Goal: Information Seeking & Learning: Learn about a topic

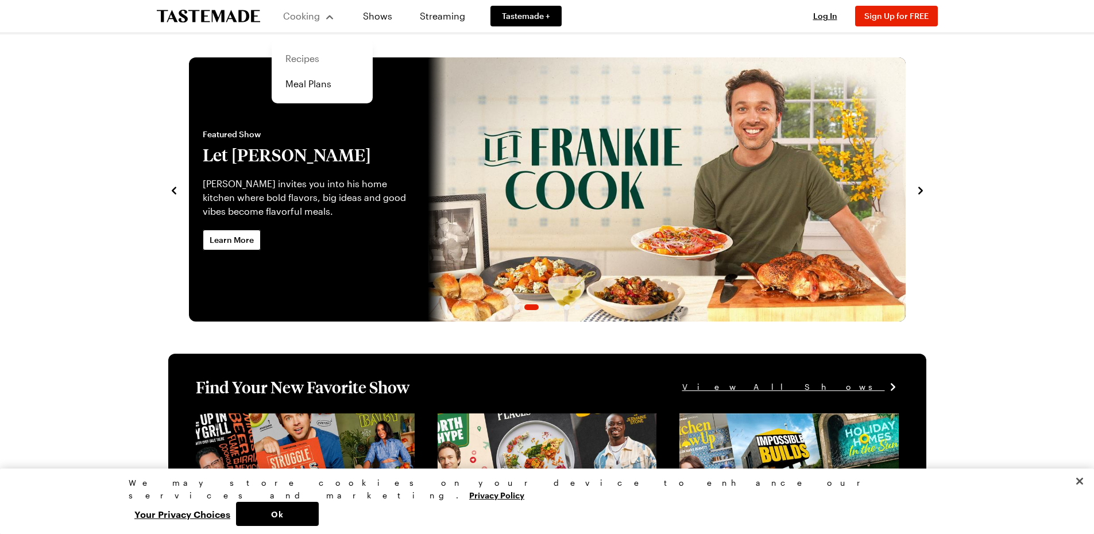
click at [315, 58] on link "Recipes" at bounding box center [322, 58] width 87 height 25
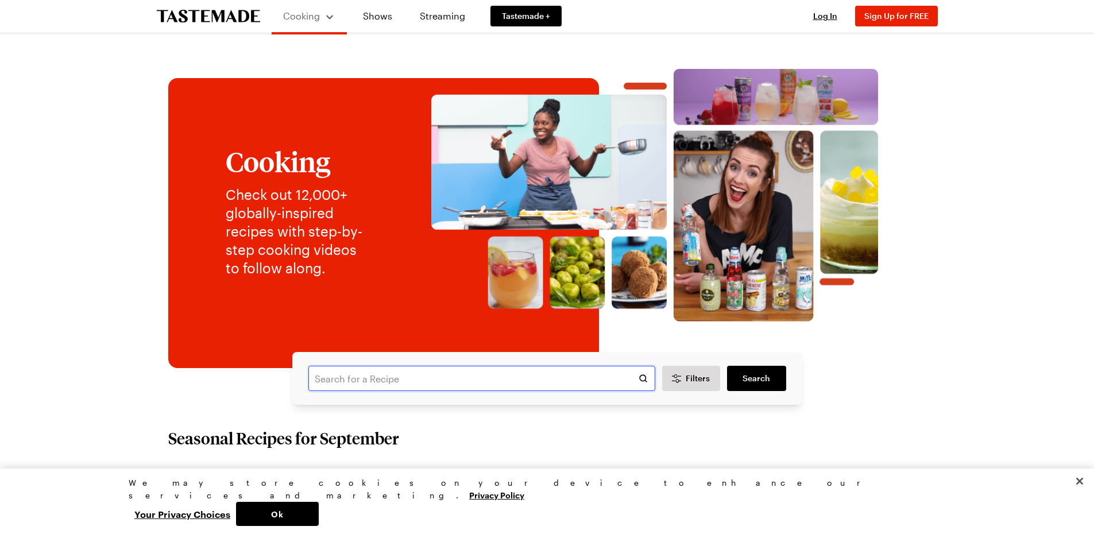
click at [396, 377] on input "text" at bounding box center [481, 378] width 347 height 25
type input "onion"
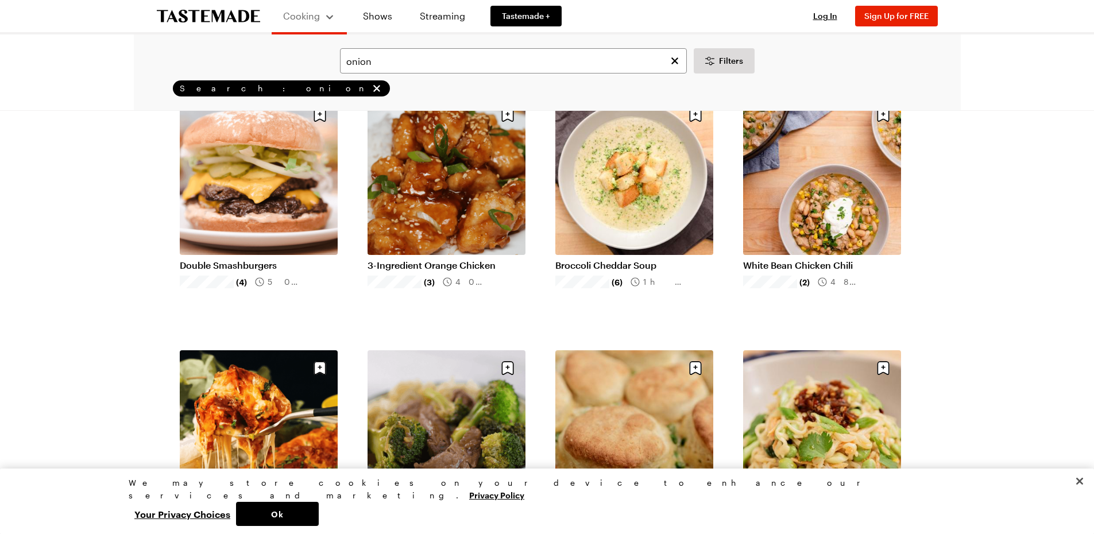
scroll to position [1091, 0]
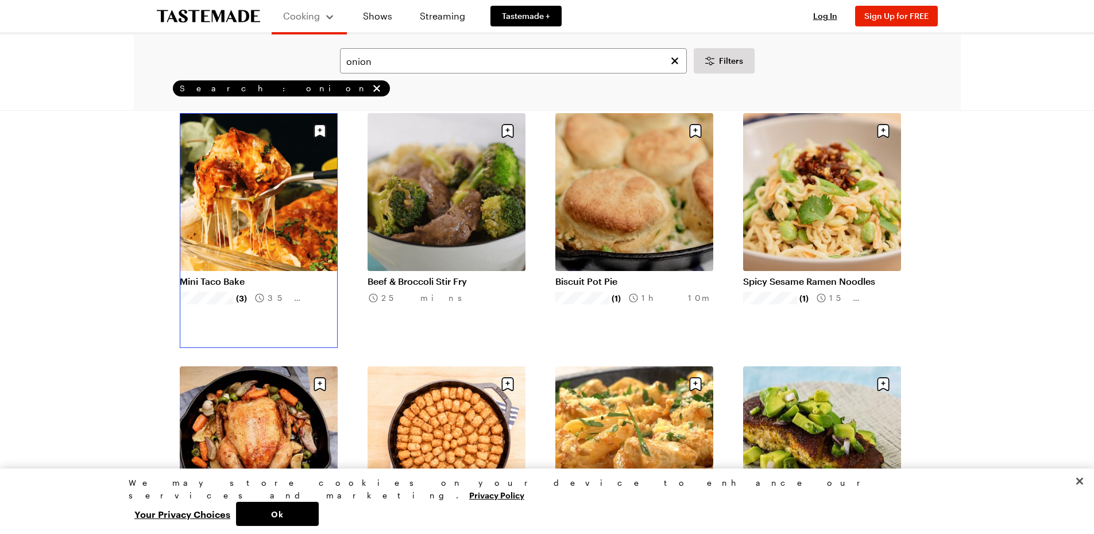
click at [245, 276] on link "Mini Taco Bake" at bounding box center [259, 281] width 158 height 11
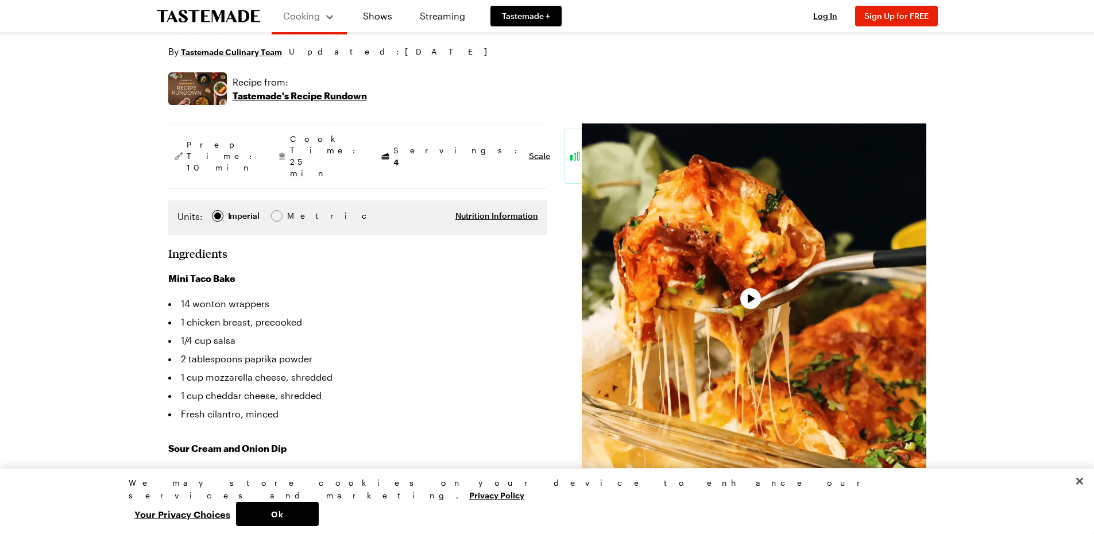
scroll to position [230, 0]
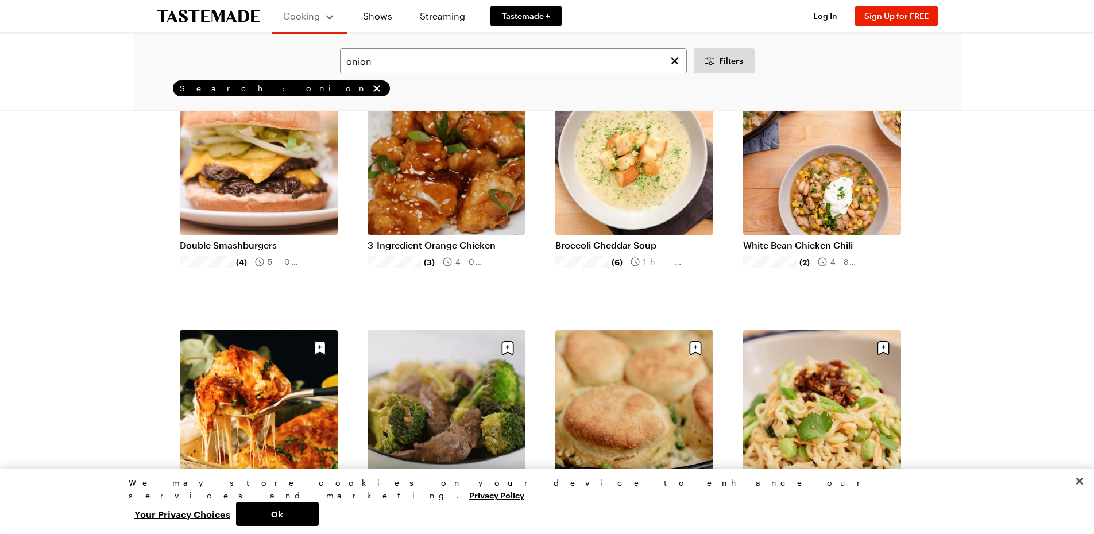
scroll to position [1034, 0]
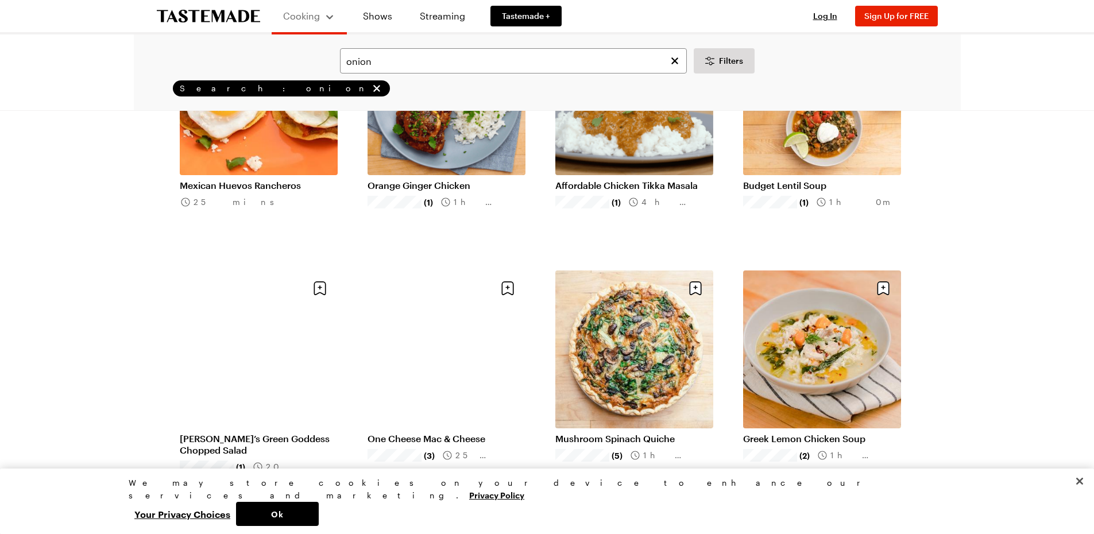
scroll to position [2585, 0]
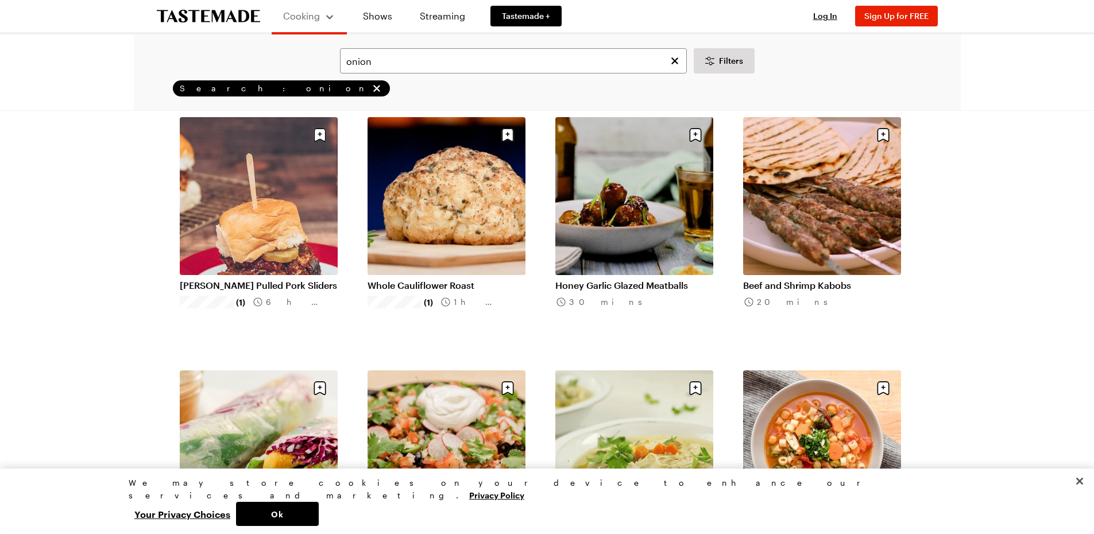
scroll to position [4136, 0]
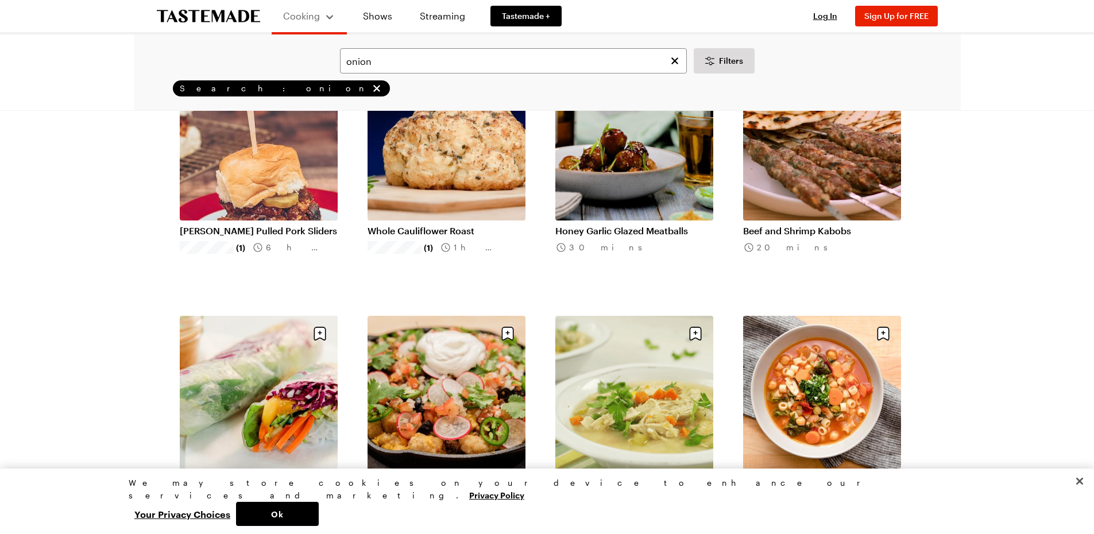
scroll to position [4366, 0]
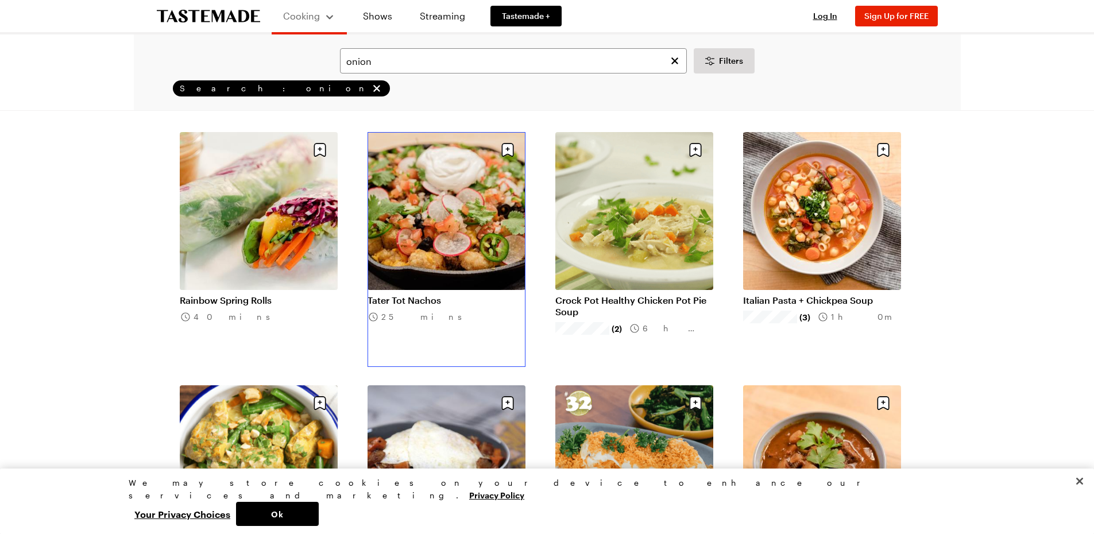
click at [474, 295] on link "Tater Tot Nachos" at bounding box center [447, 300] width 158 height 11
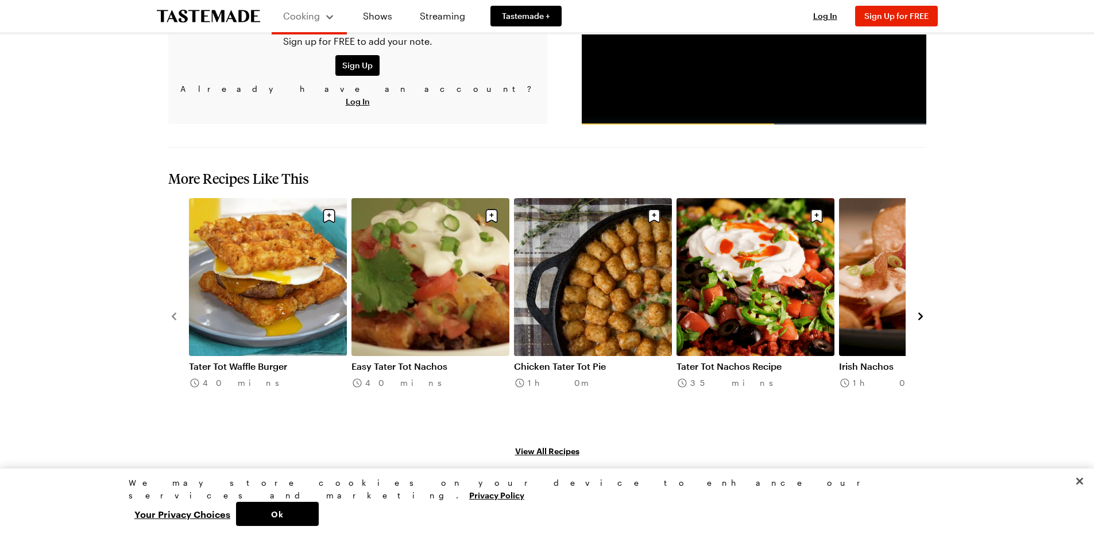
scroll to position [1264, 0]
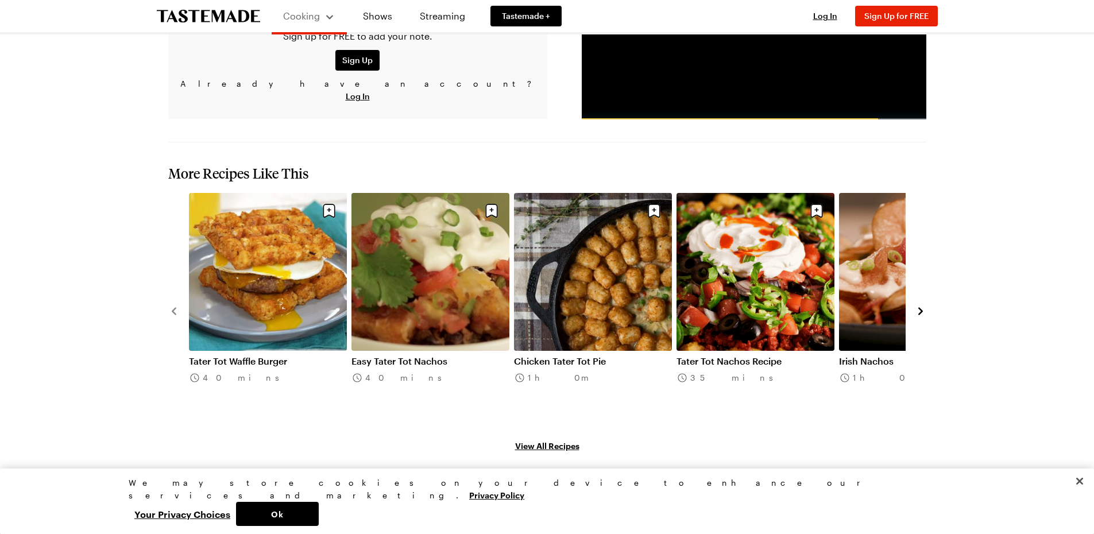
click at [786, 356] on link "Tater Tot Nachos Recipe" at bounding box center [756, 361] width 158 height 11
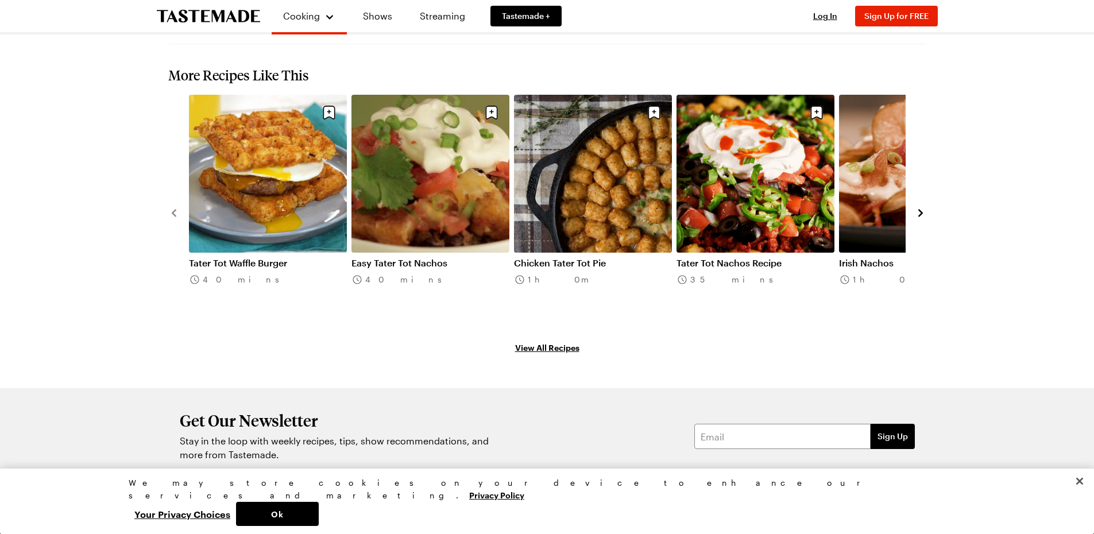
click at [922, 207] on icon "navigate to next item" at bounding box center [920, 212] width 11 height 11
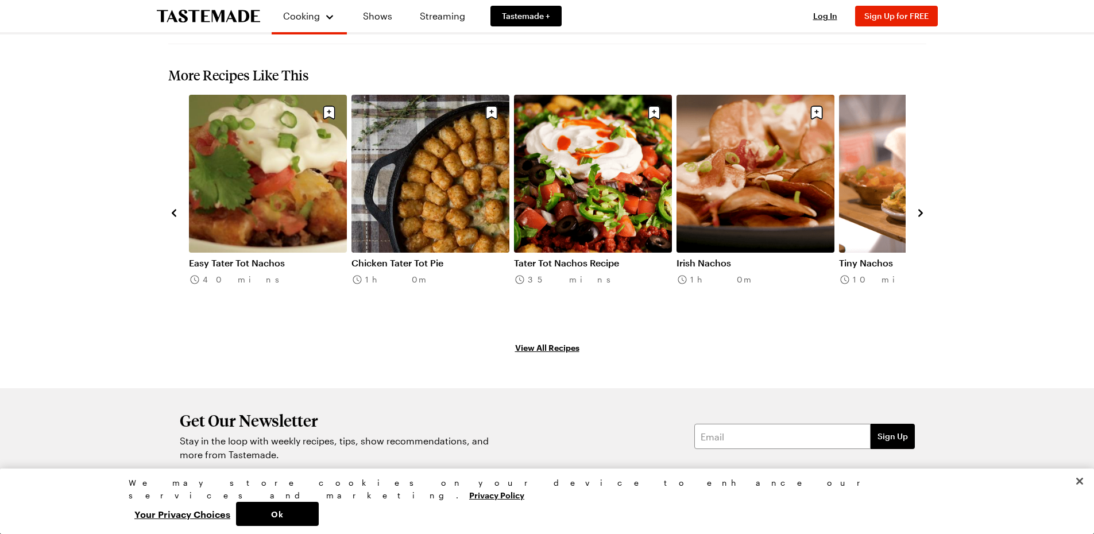
click at [922, 207] on icon "navigate to next item" at bounding box center [920, 212] width 11 height 11
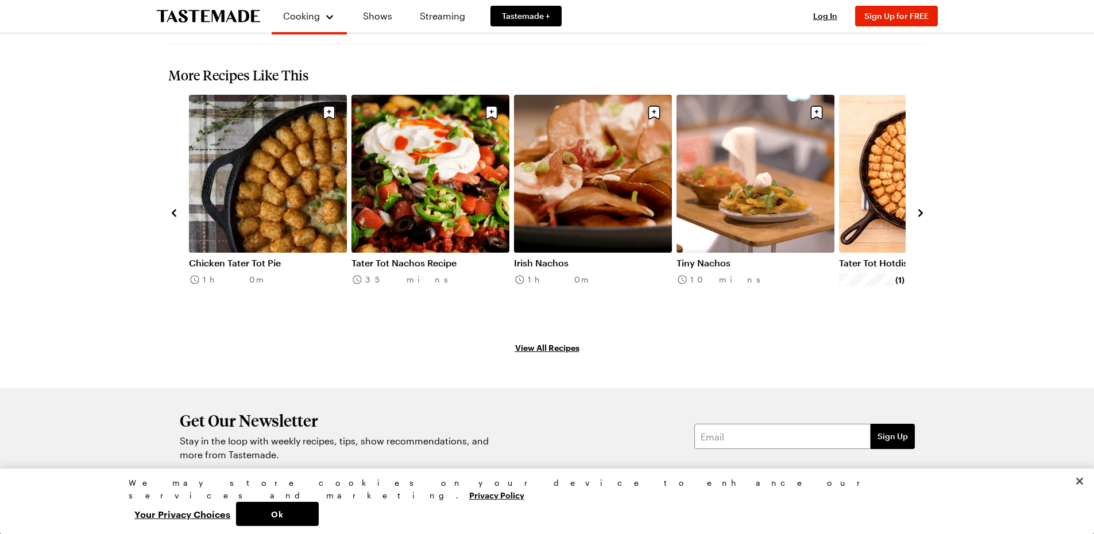
click at [922, 207] on icon "navigate to next item" at bounding box center [920, 212] width 11 height 11
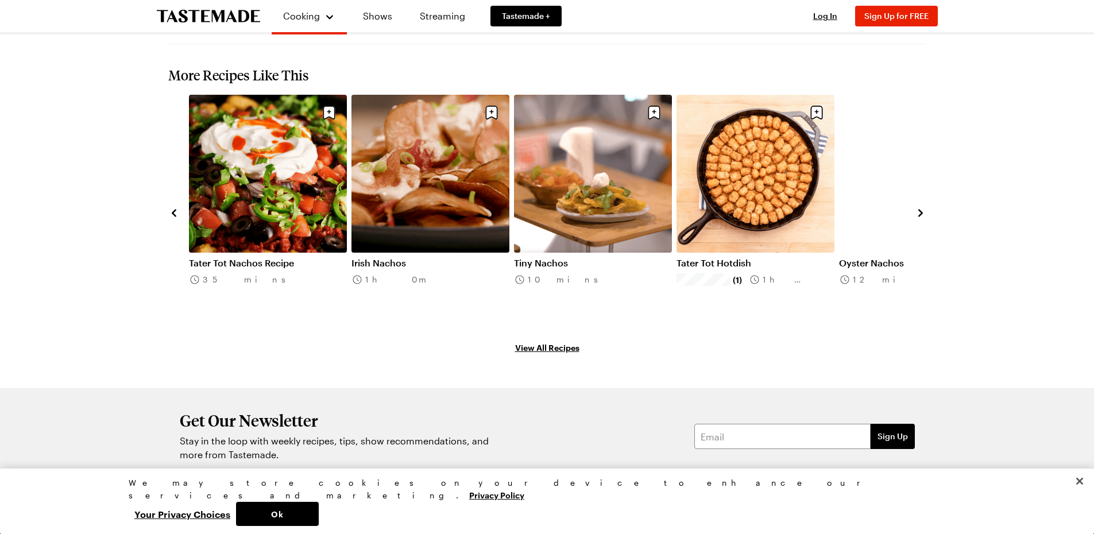
click at [922, 207] on icon "navigate to next item" at bounding box center [920, 212] width 11 height 11
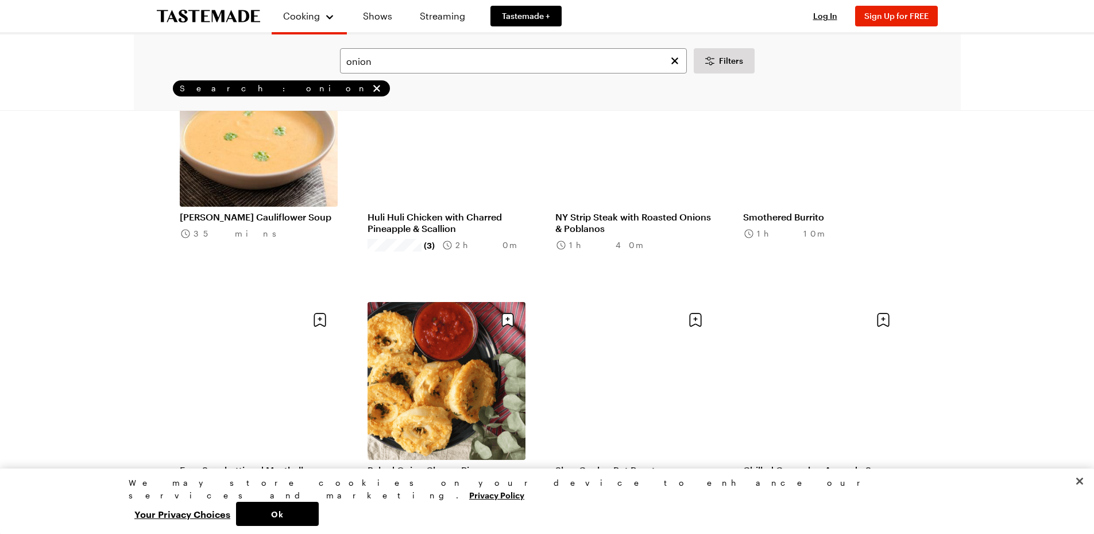
scroll to position [5744, 0]
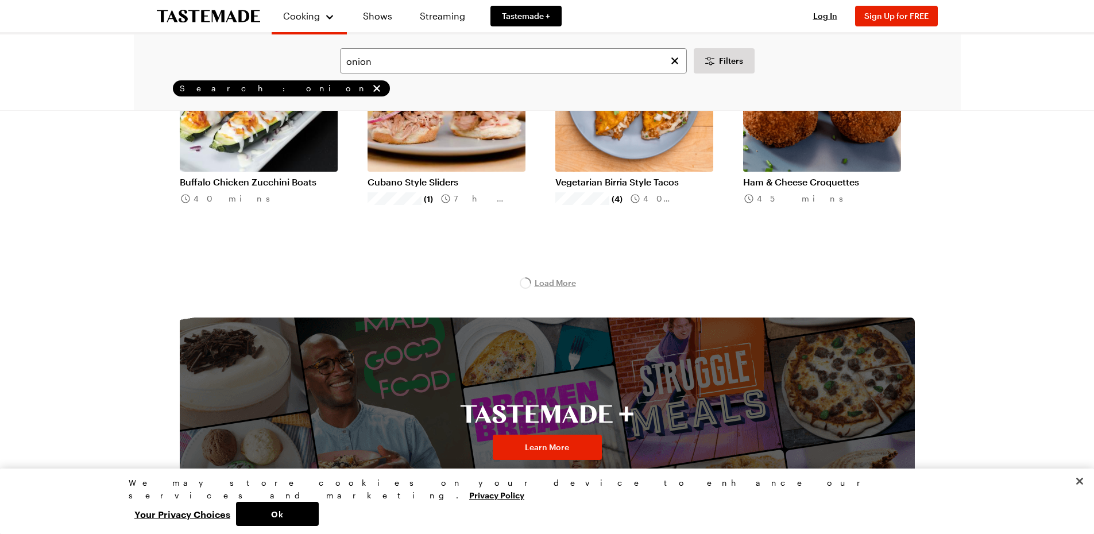
scroll to position [6032, 0]
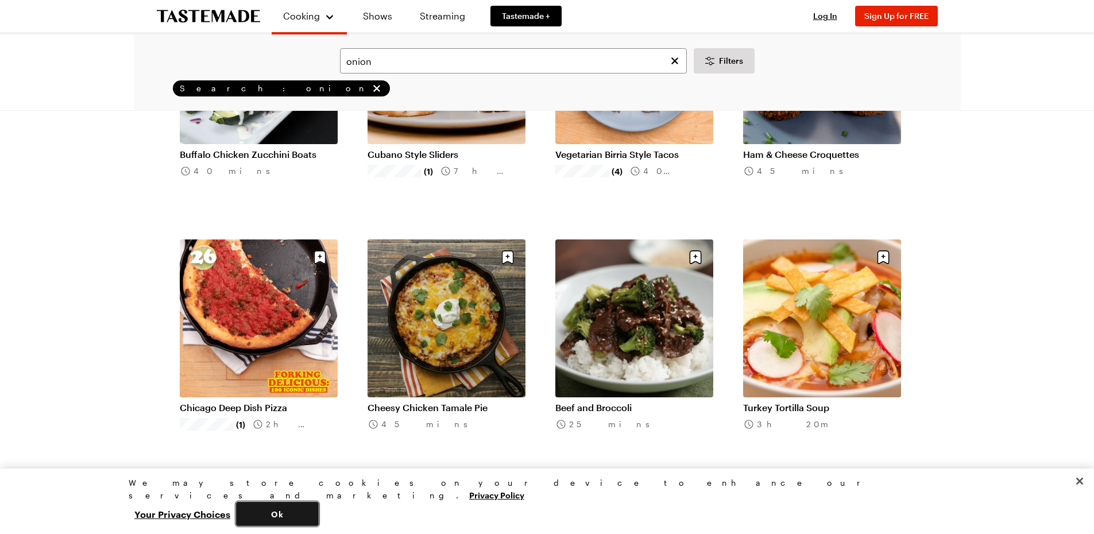
click at [319, 510] on button "Ok" at bounding box center [277, 514] width 83 height 24
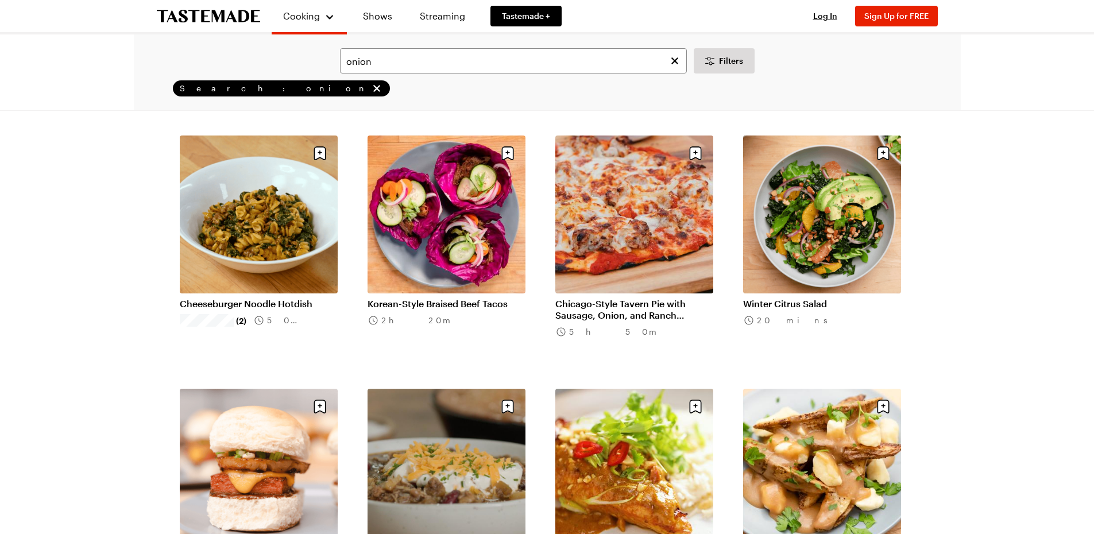
scroll to position [6664, 0]
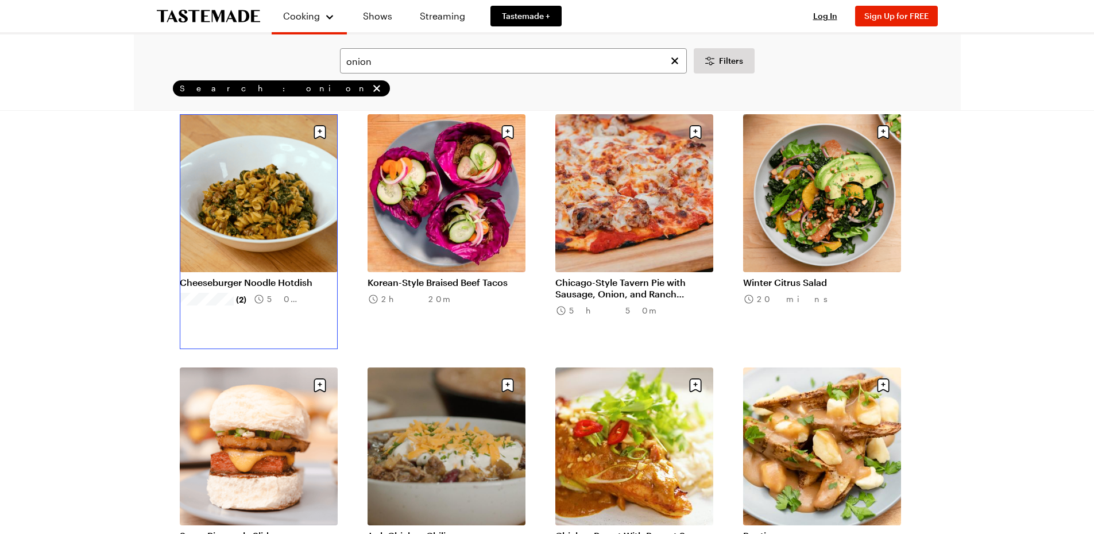
click at [276, 277] on link "Cheeseburger Noodle Hotdish" at bounding box center [259, 282] width 158 height 11
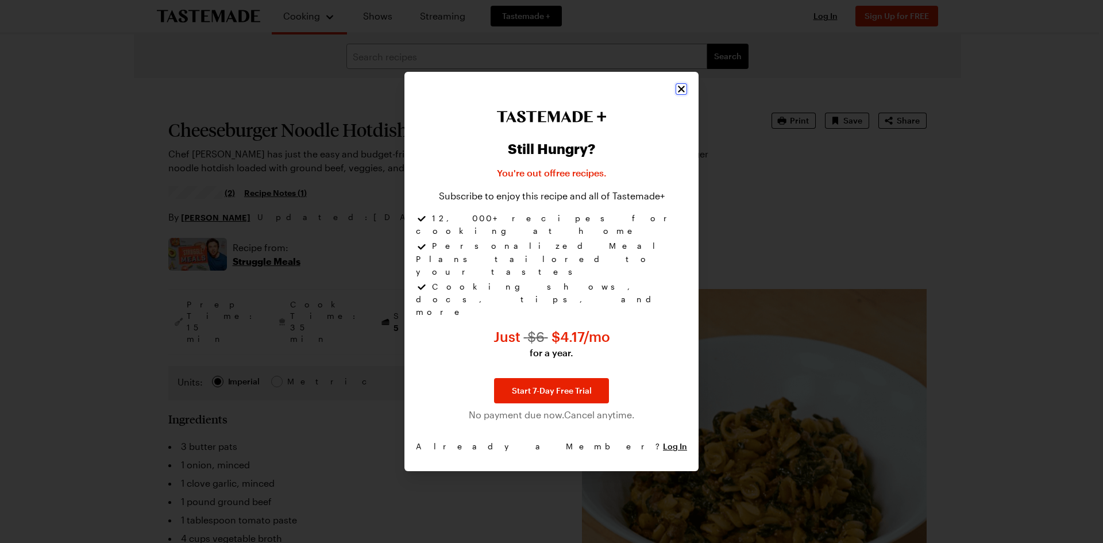
click at [683, 95] on icon "Close" at bounding box center [681, 88] width 11 height 11
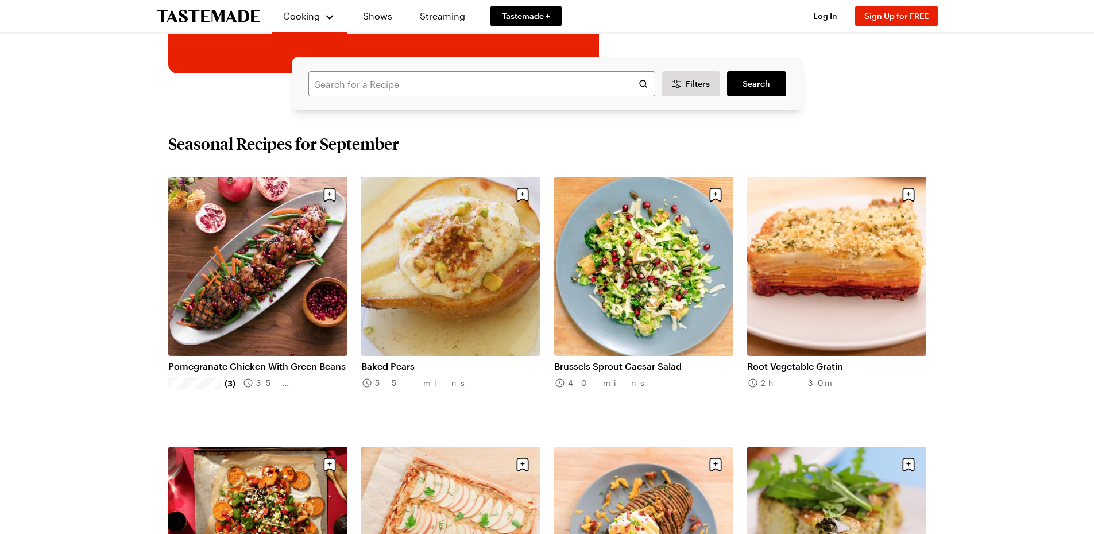
scroll to position [287, 0]
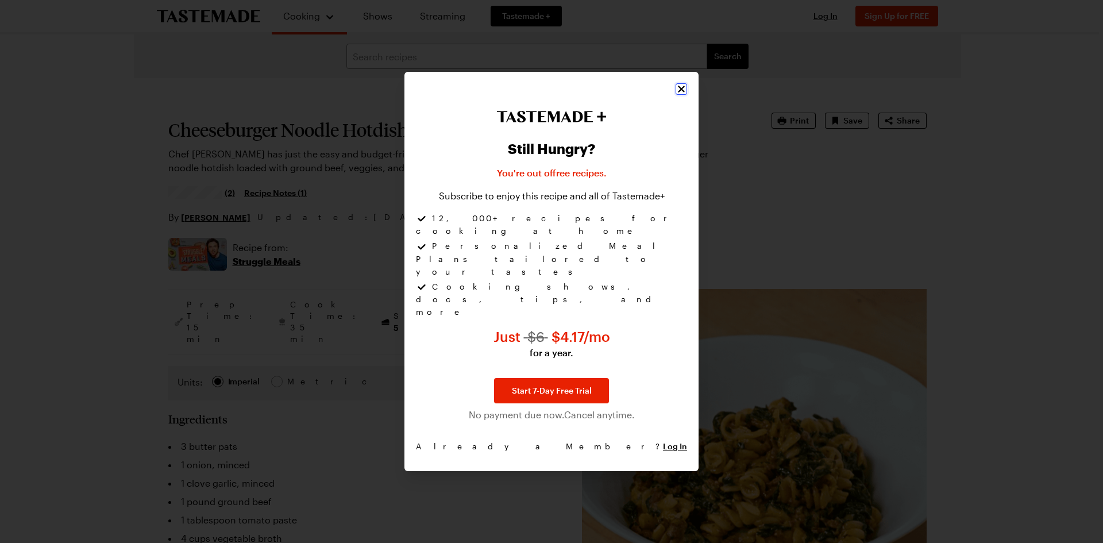
click at [682, 95] on icon "Close" at bounding box center [681, 88] width 11 height 11
click at [680, 95] on icon "Close" at bounding box center [681, 88] width 11 height 11
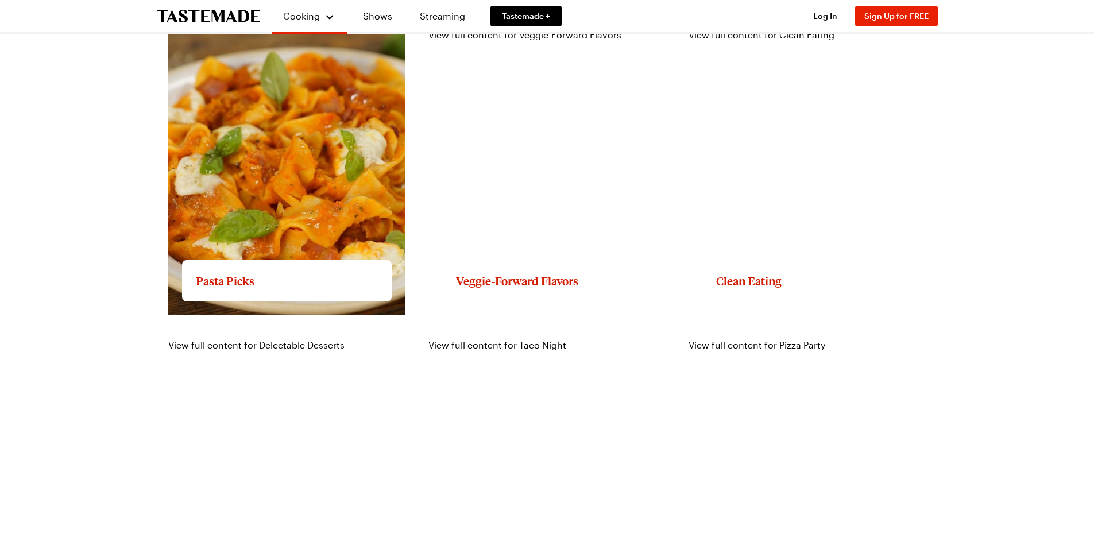
scroll to position [1723, 0]
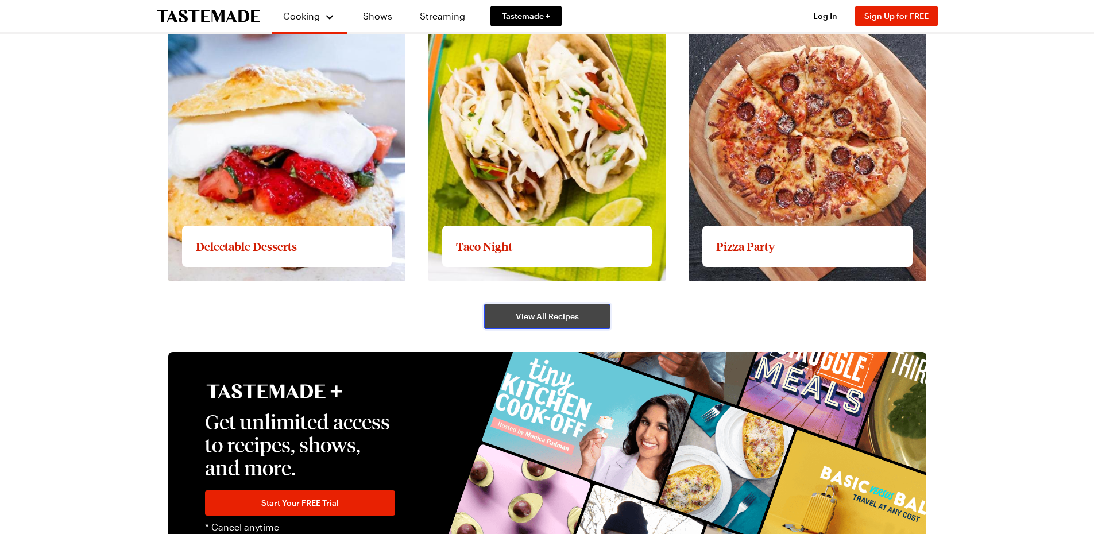
click at [565, 321] on span "View All Recipes" at bounding box center [547, 316] width 63 height 11
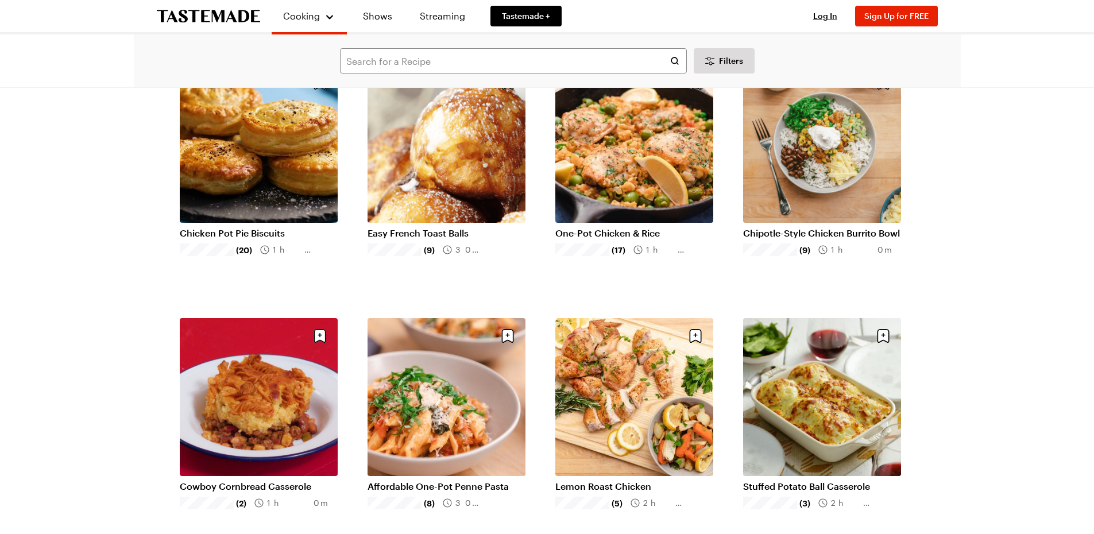
scroll to position [345, 0]
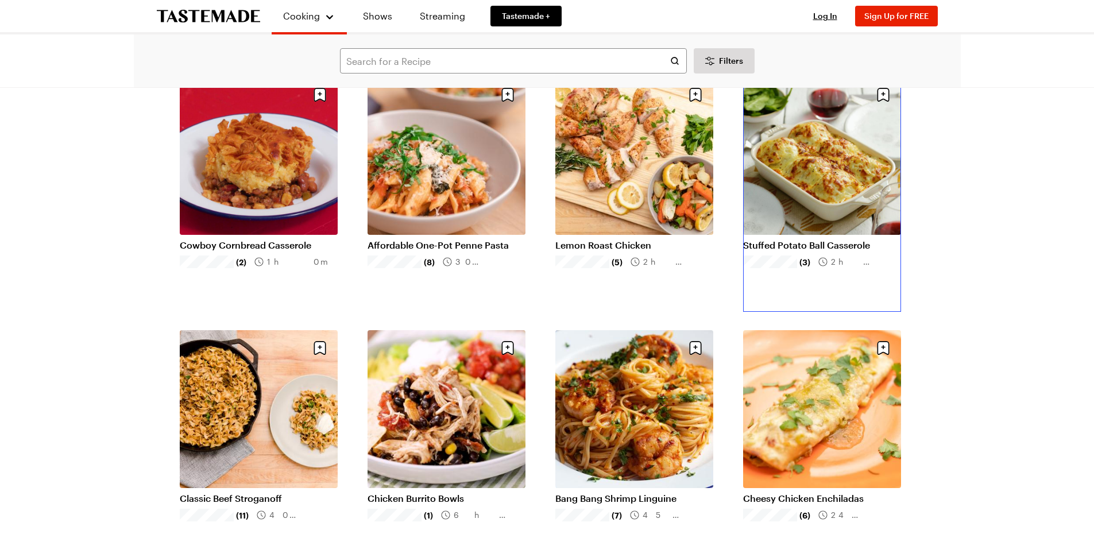
click at [824, 240] on link "Stuffed Potato Ball Casserole" at bounding box center [822, 245] width 158 height 11
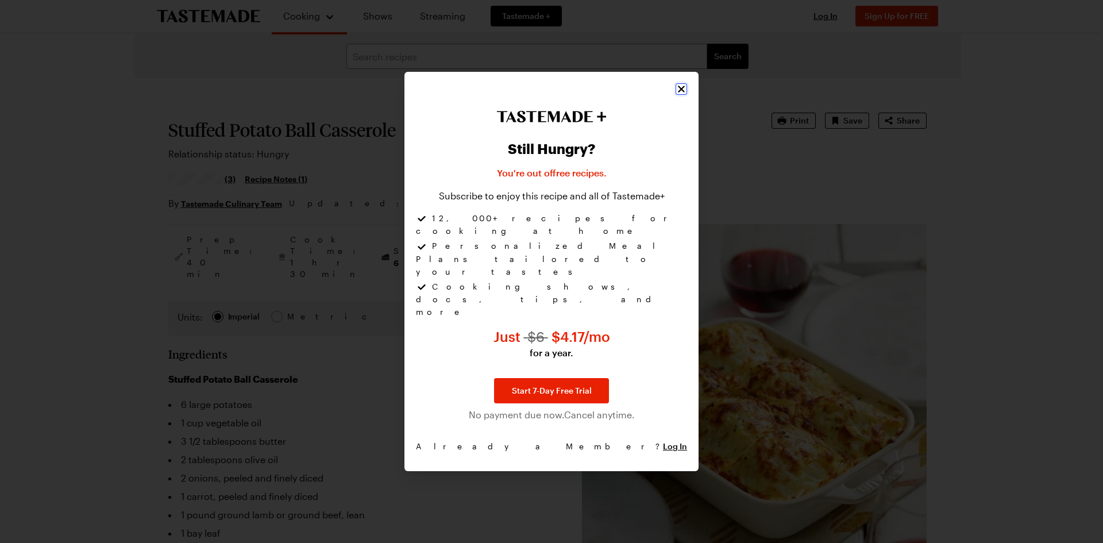
click at [683, 95] on icon "Close" at bounding box center [681, 88] width 11 height 11
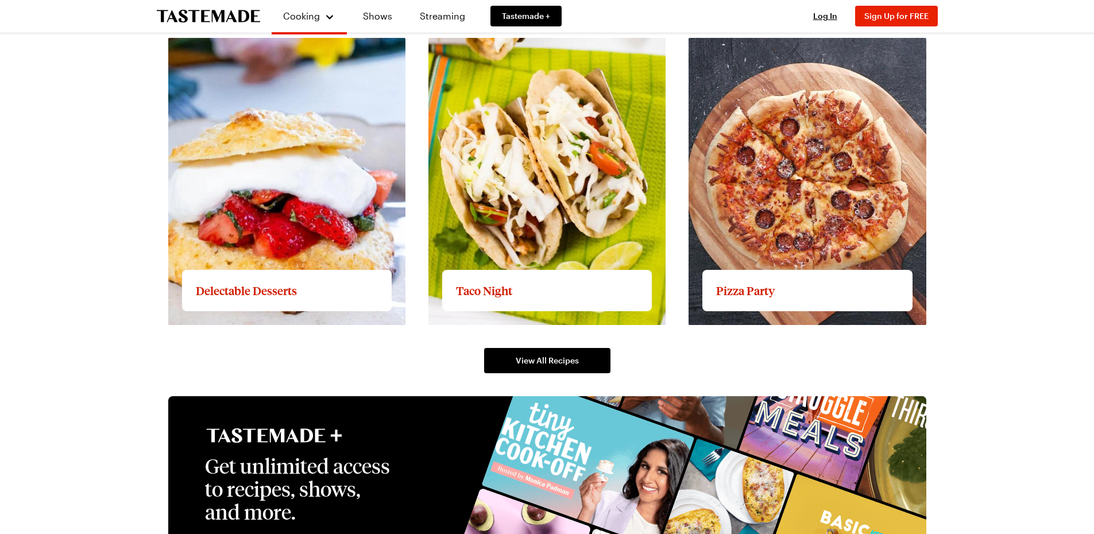
scroll to position [1671, 0]
